Goal: Find specific page/section: Find specific page/section

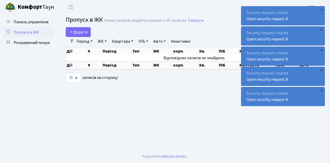
select select "25"
drag, startPoint x: 0, startPoint y: 0, endPoint x: 35, endPoint y: 30, distance: 46.3
click at [35, 30] on span "Пропуск в ЖК" at bounding box center [26, 32] width 25 height 6
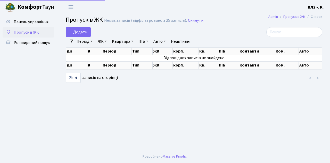
select select "25"
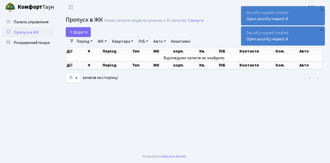
click at [22, 34] on span "Пропуск в ЖК" at bounding box center [26, 32] width 25 height 6
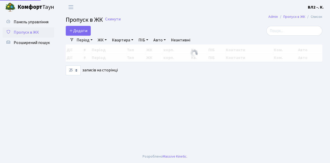
select select "25"
